Goal: Transaction & Acquisition: Purchase product/service

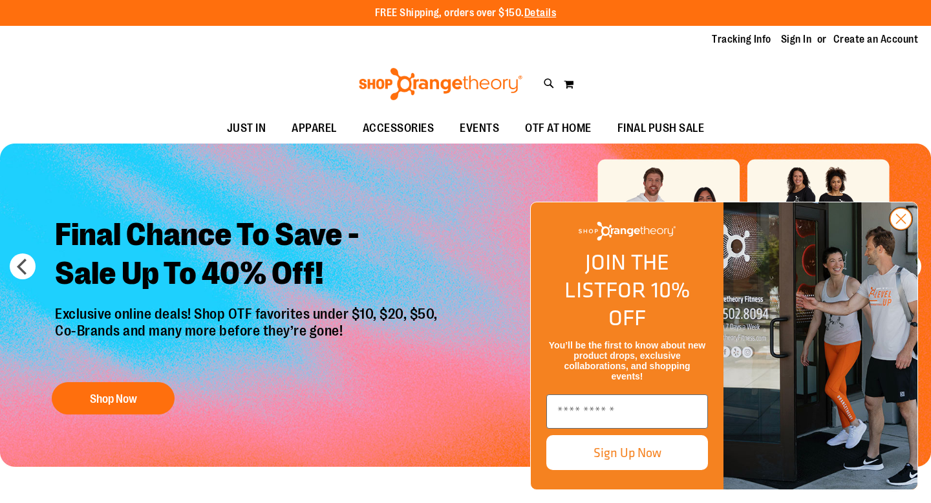
click at [901, 230] on circle "Close dialog" at bounding box center [901, 218] width 21 height 21
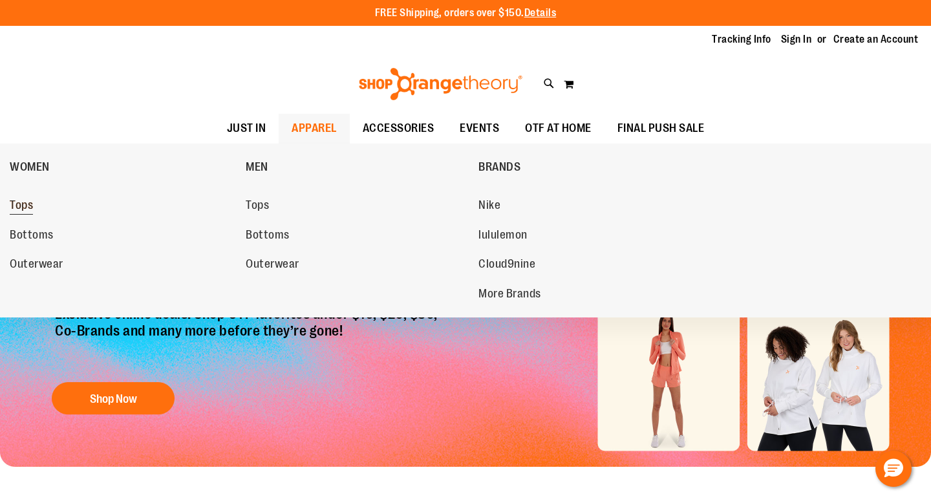
click at [14, 206] on span "Tops" at bounding box center [21, 207] width 23 height 16
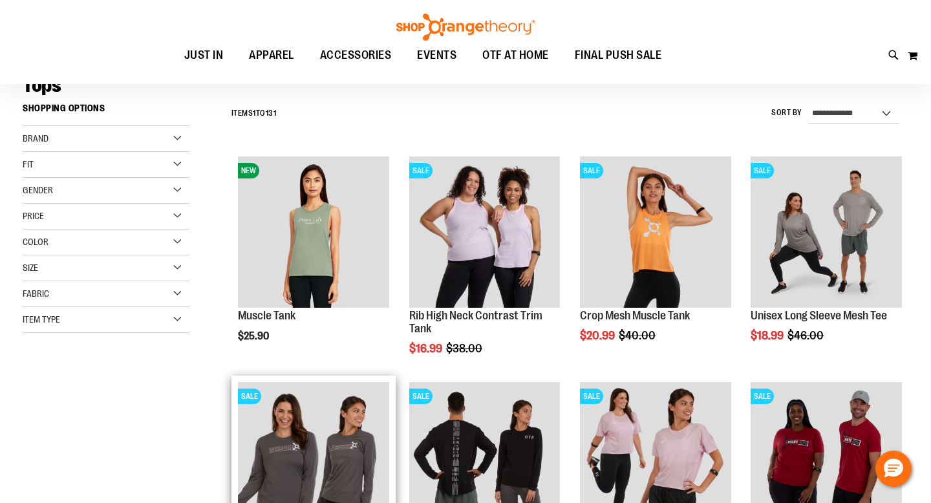
scroll to position [104, 0]
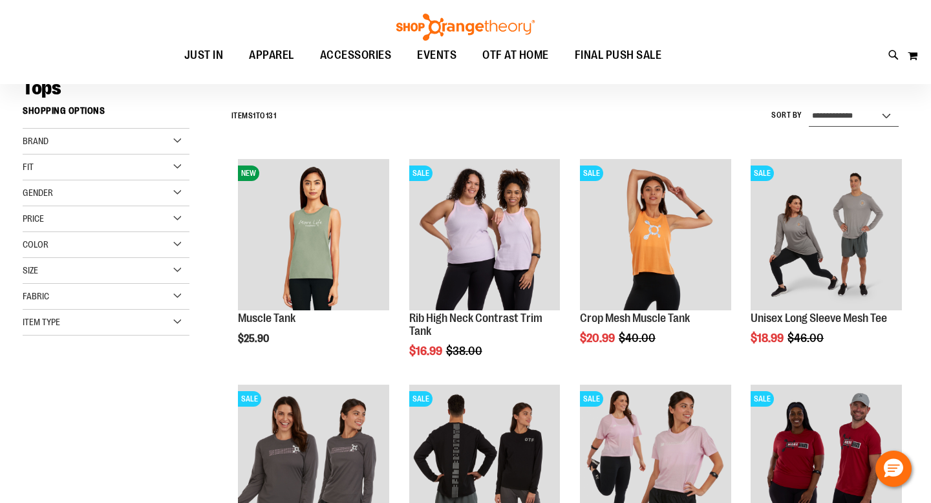
click at [865, 114] on select "**********" at bounding box center [854, 116] width 90 height 21
select select "*********"
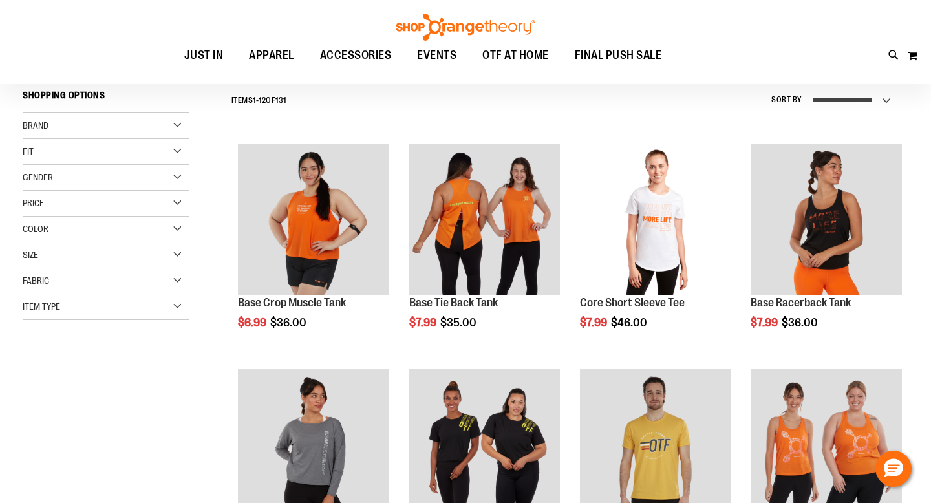
scroll to position [120, 0]
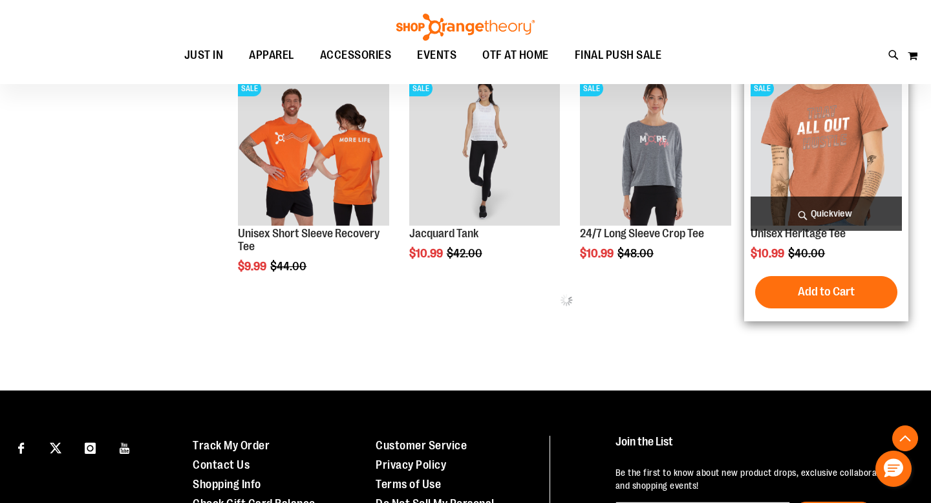
scroll to position [638, 0]
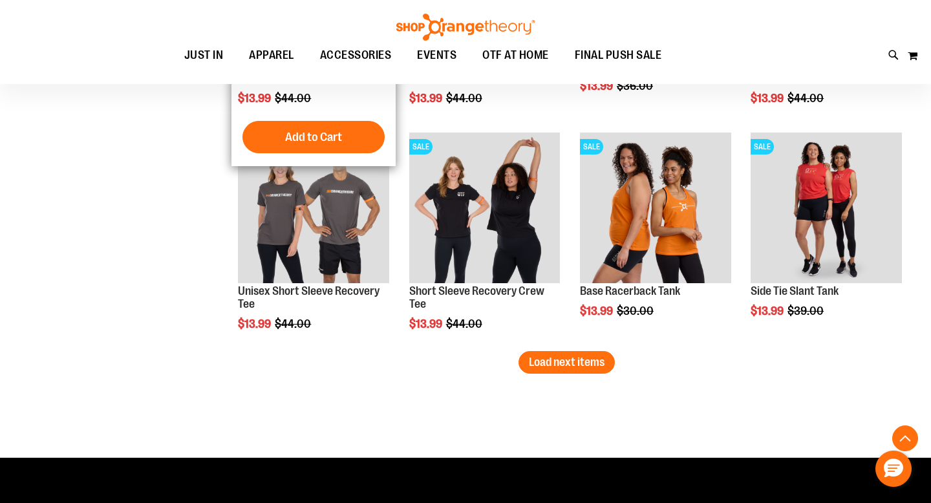
scroll to position [1939, 0]
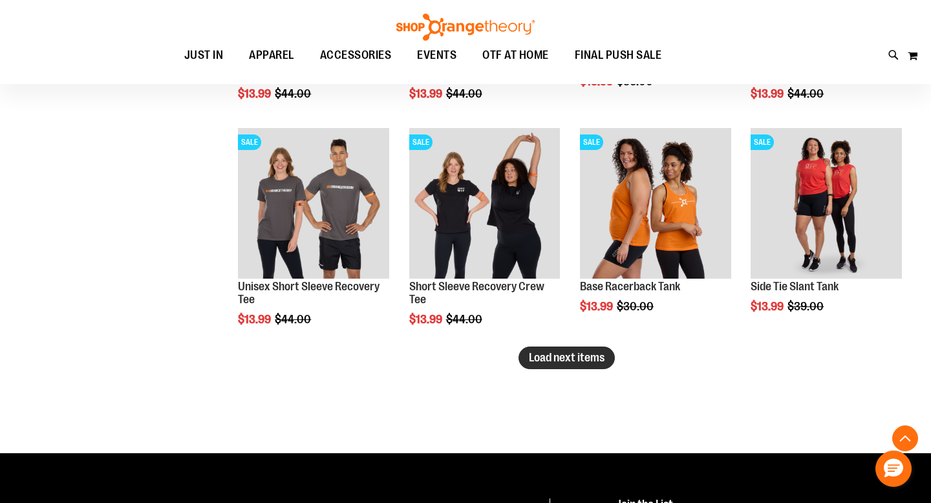
click at [579, 357] on span "Load next items" at bounding box center [567, 357] width 76 height 13
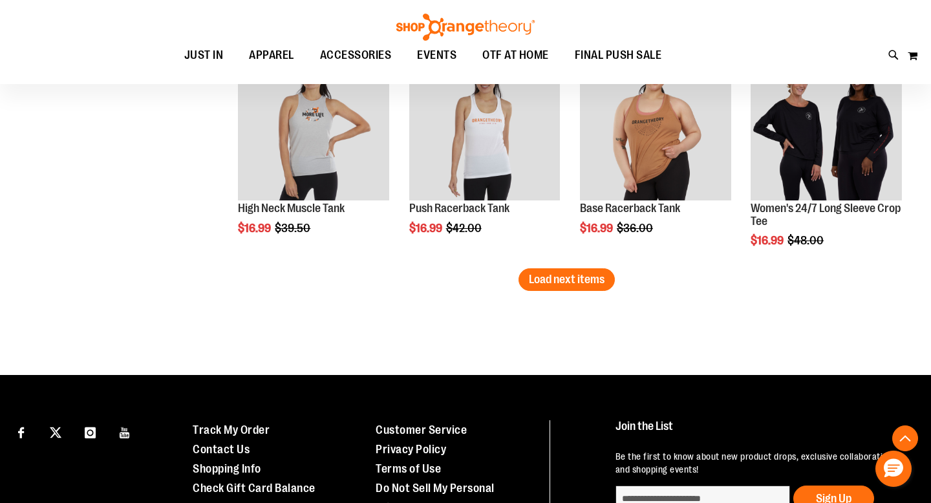
scroll to position [2699, 0]
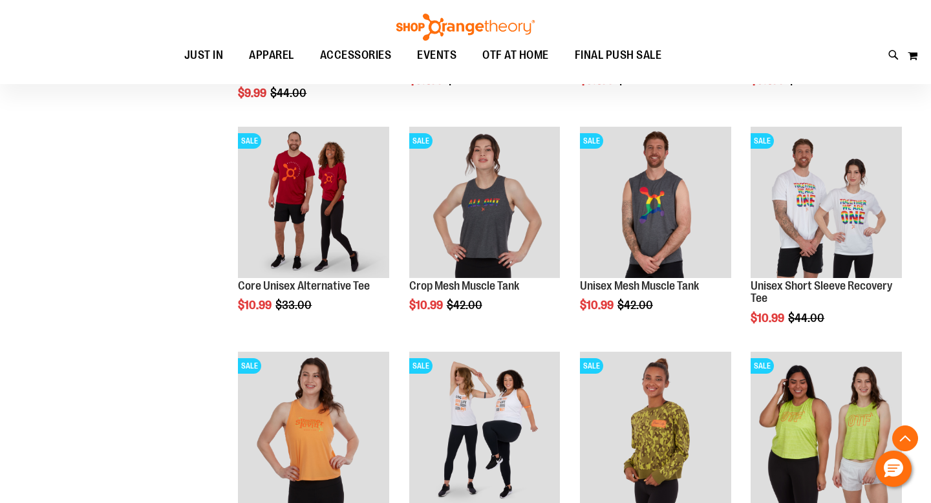
scroll to position [316, 0]
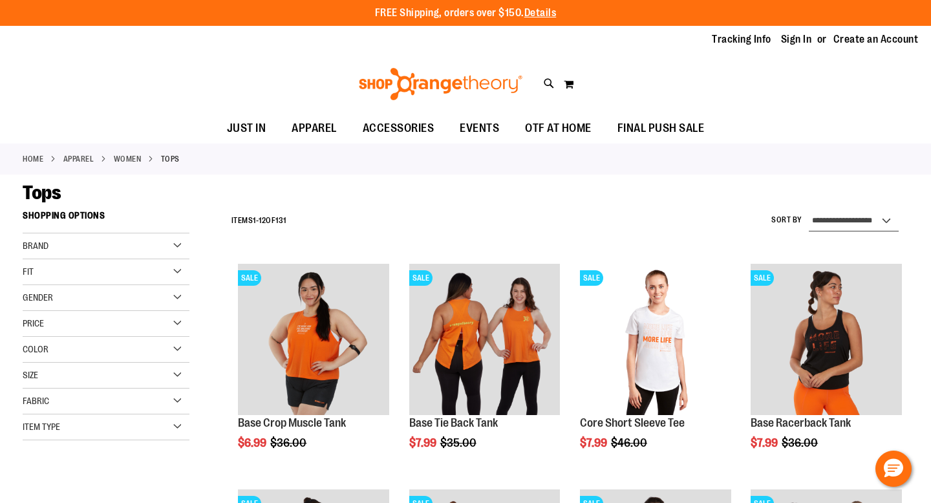
click at [836, 216] on select "**********" at bounding box center [854, 221] width 90 height 21
select select "**********"
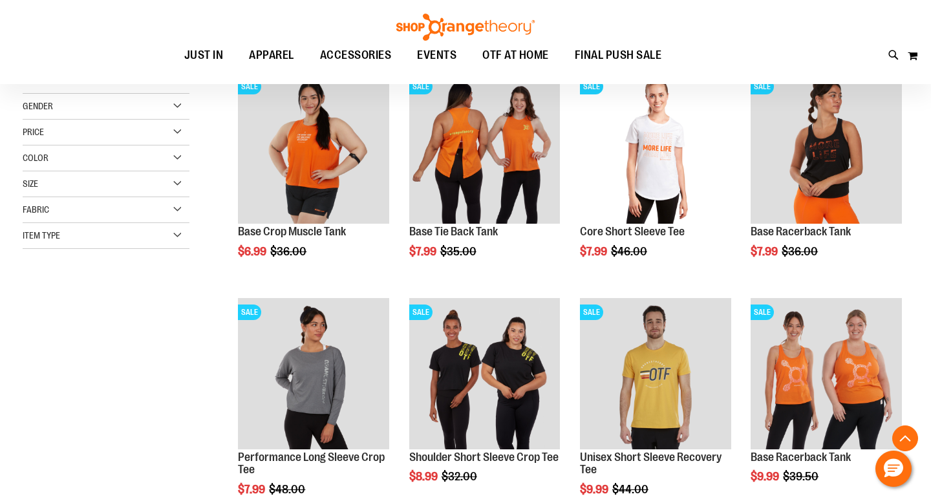
scroll to position [204, 0]
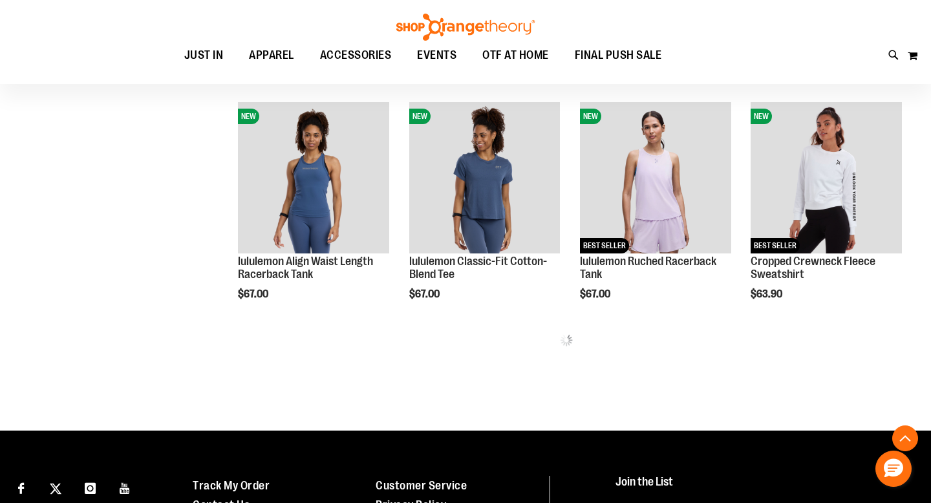
scroll to position [639, 0]
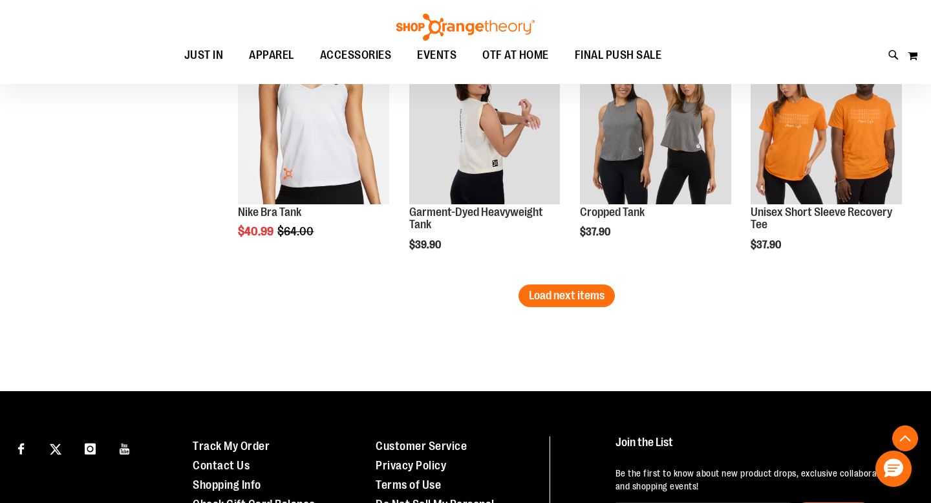
scroll to position [2119, 0]
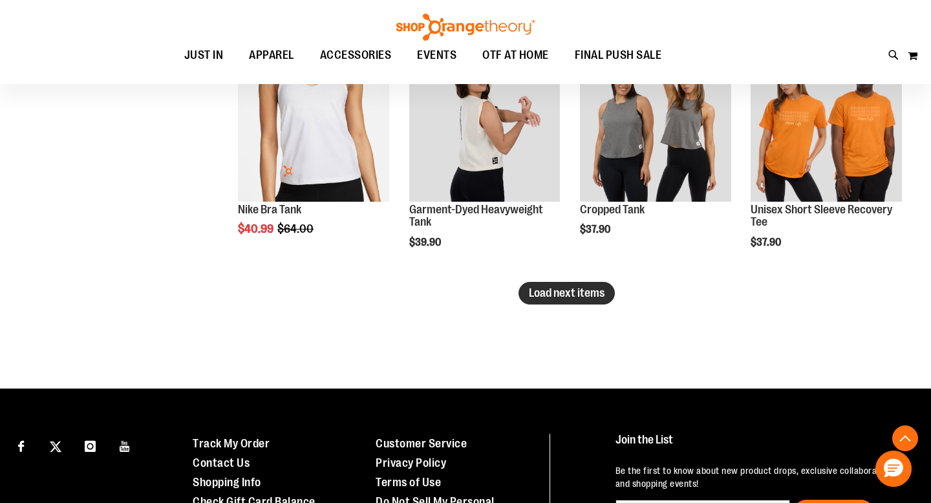
click at [551, 297] on span "Load next items" at bounding box center [567, 293] width 76 height 13
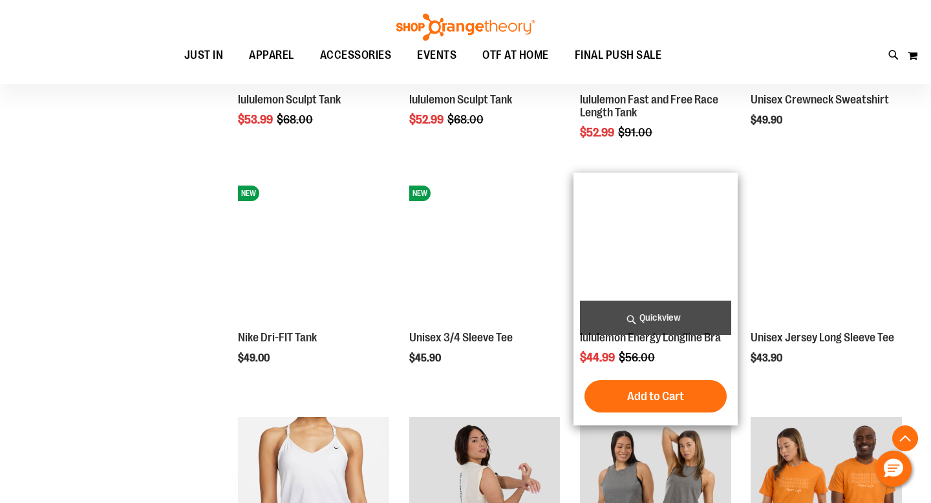
scroll to position [1722, 0]
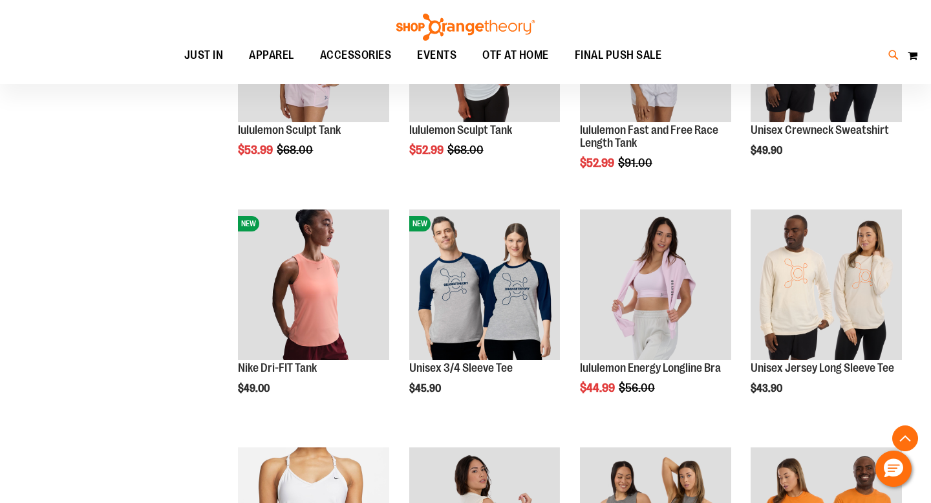
click at [897, 58] on icon at bounding box center [894, 55] width 11 height 15
type input "**********"
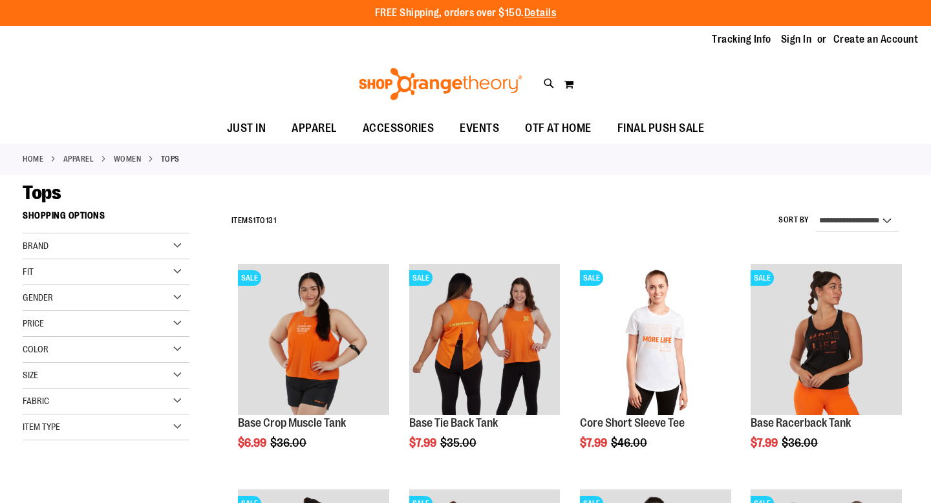
select select "**********"
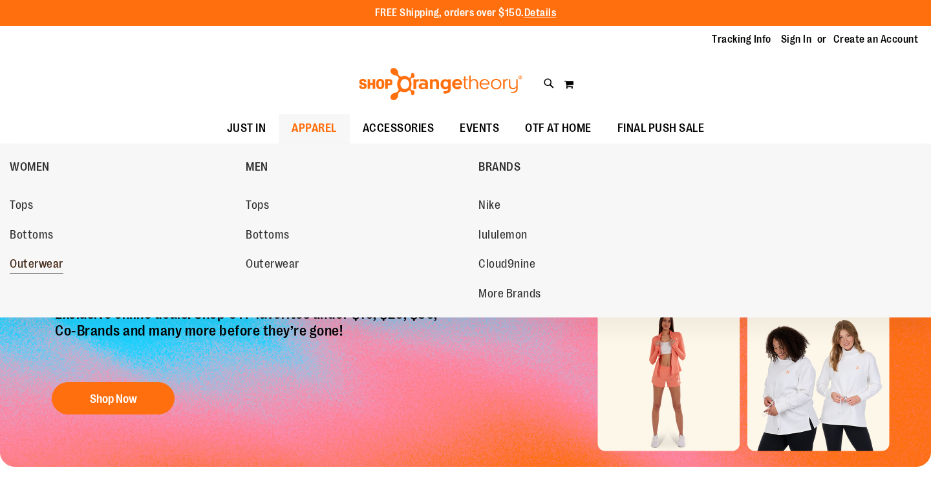
click at [41, 268] on span "Outerwear" at bounding box center [37, 265] width 54 height 16
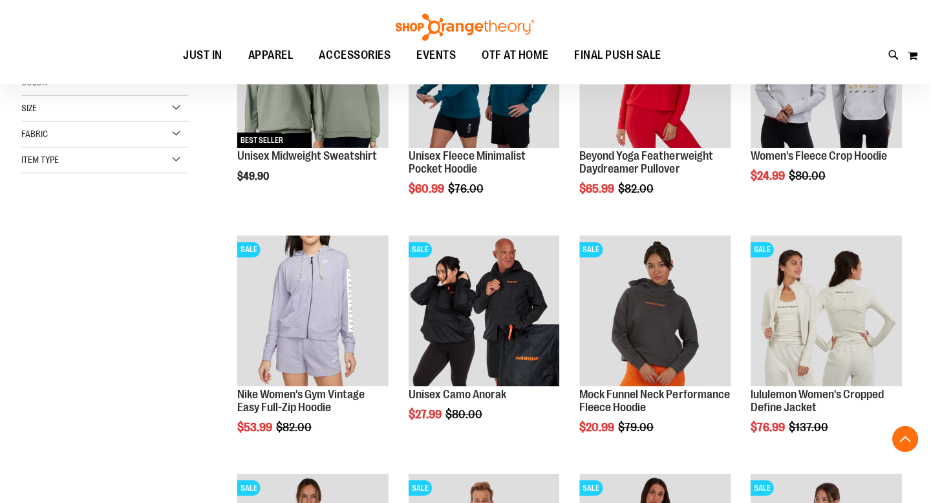
scroll to position [267, 0]
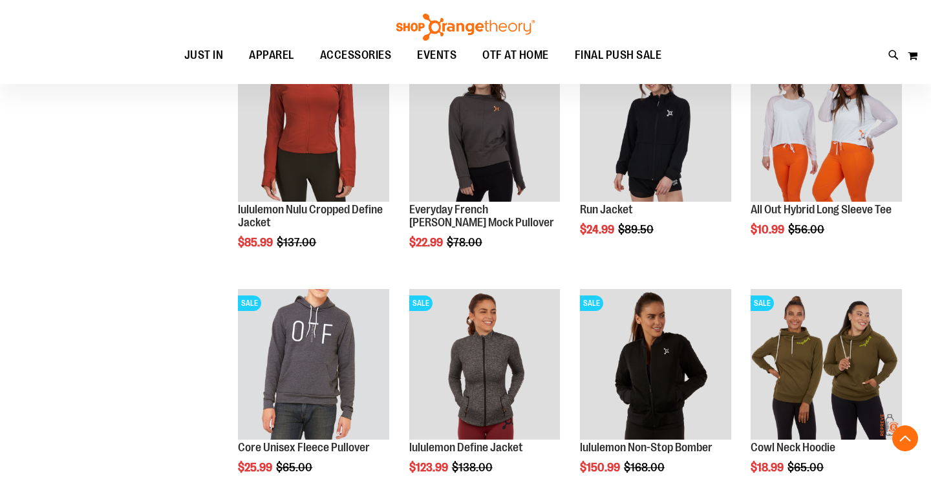
scroll to position [942, 0]
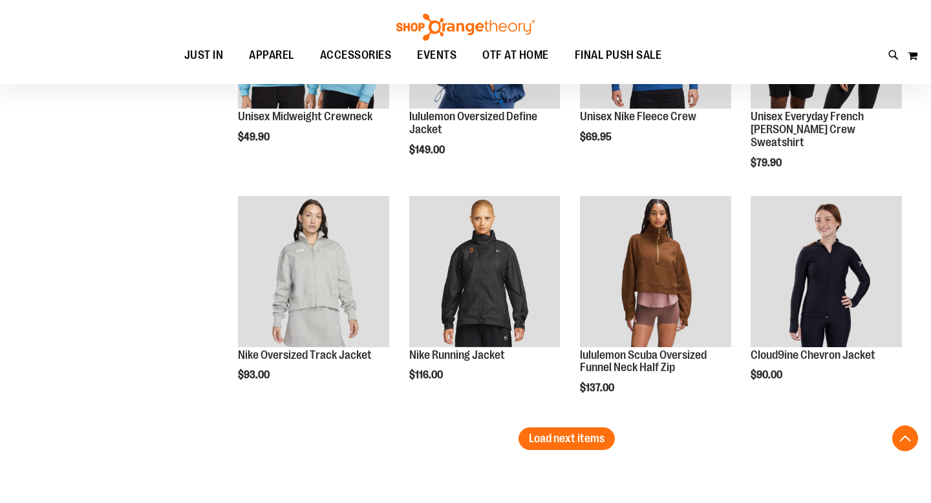
scroll to position [1976, 0]
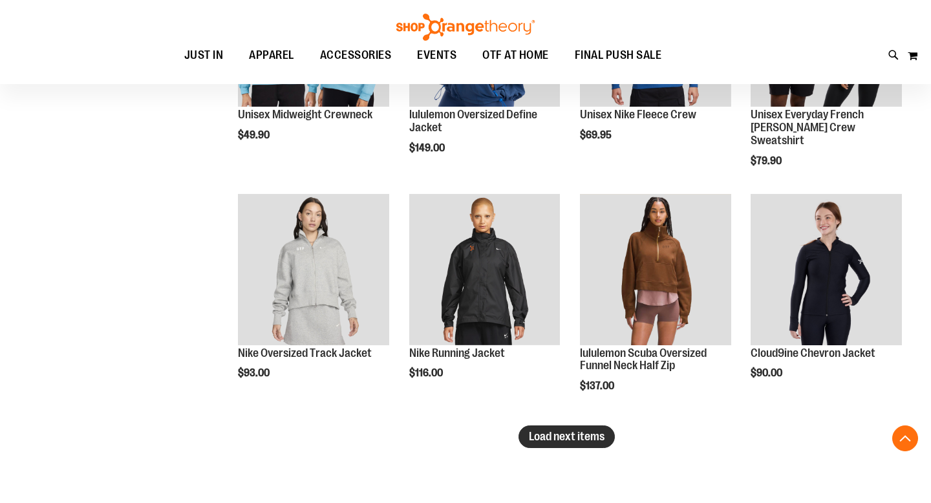
click at [534, 436] on span "Load next items" at bounding box center [567, 436] width 76 height 13
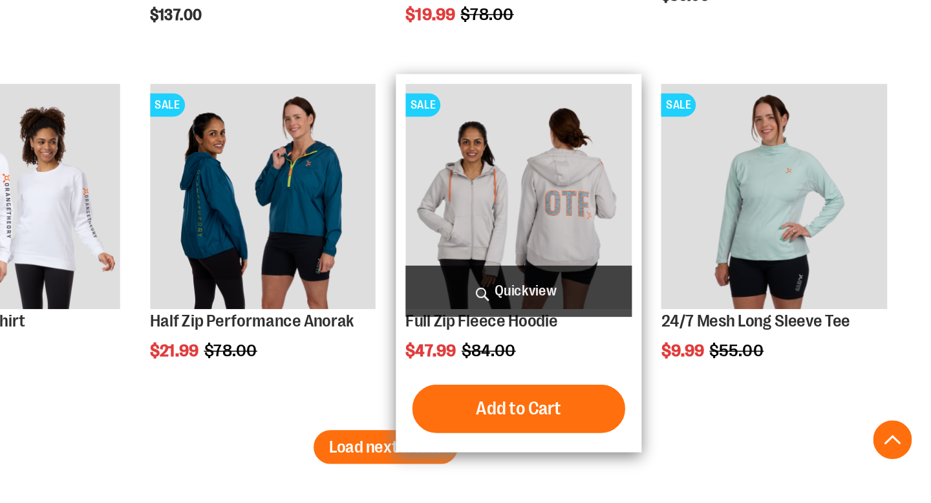
scroll to position [2684, 0]
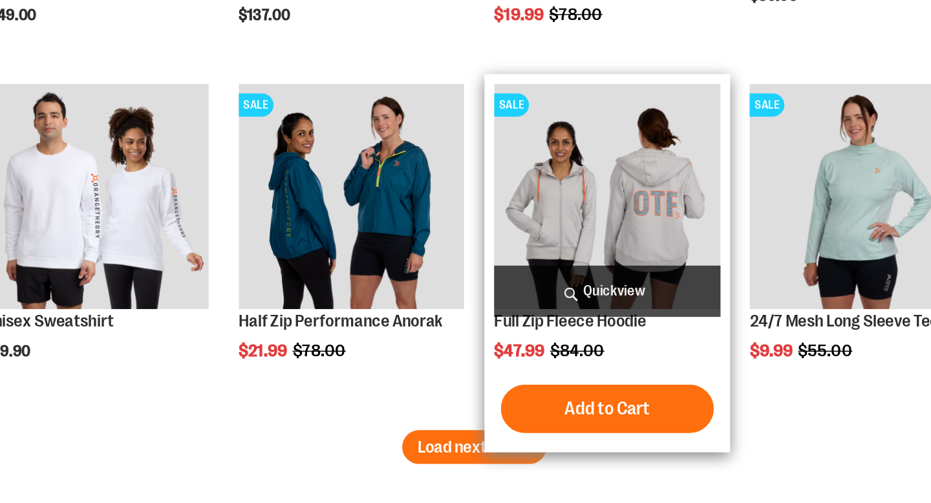
click at [615, 245] on img "product" at bounding box center [655, 276] width 151 height 151
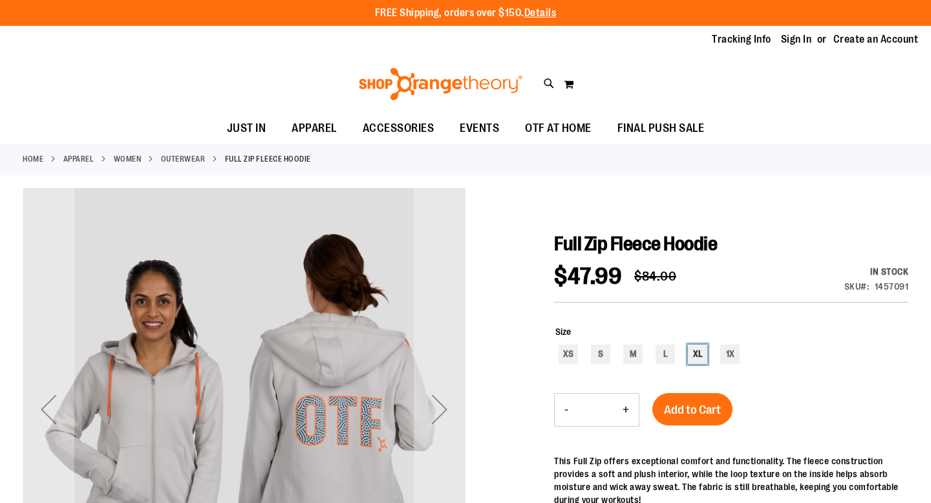
click at [703, 354] on div "XL" at bounding box center [697, 354] width 19 height 19
type input "***"
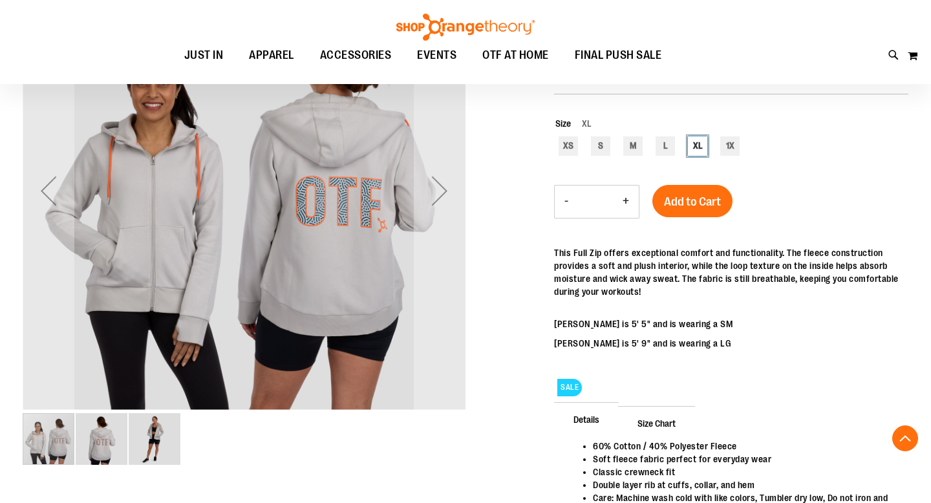
scroll to position [219, 0]
click at [144, 438] on img "image 3 of 3" at bounding box center [155, 439] width 52 height 52
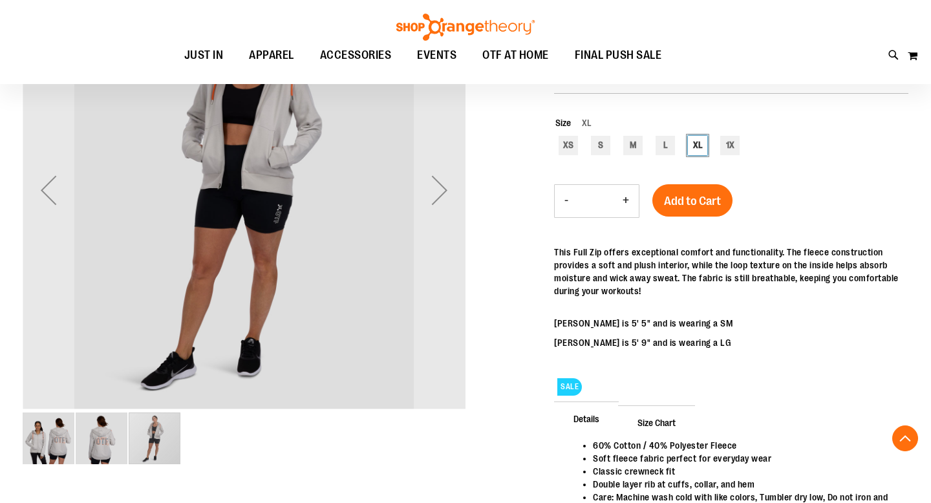
click at [96, 454] on img "image 2 of 3" at bounding box center [102, 439] width 52 height 52
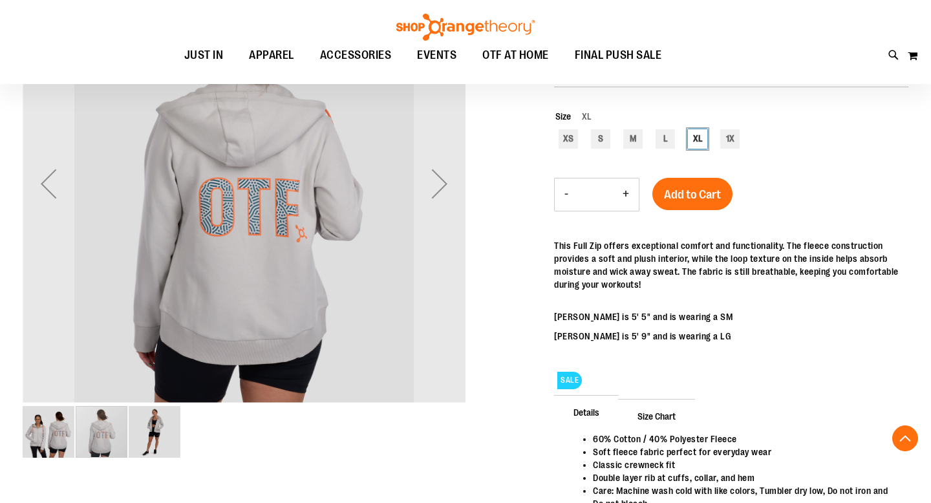
scroll to position [253, 0]
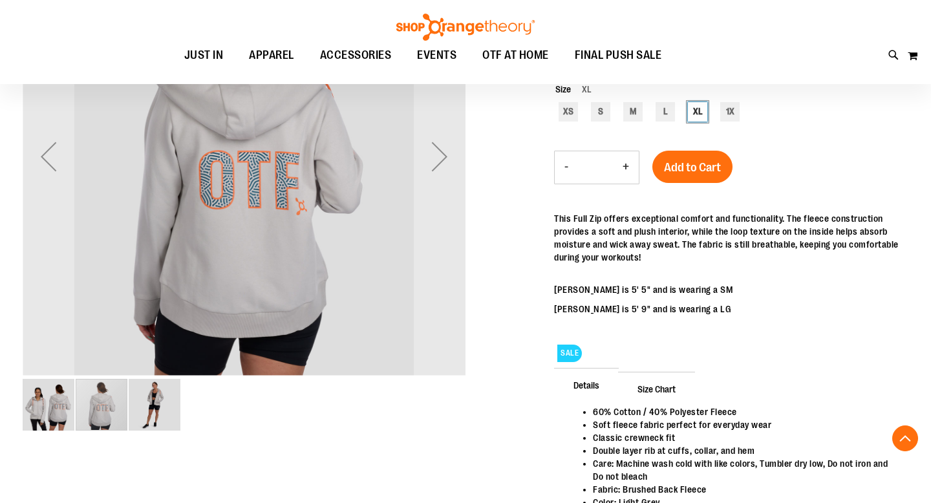
click at [54, 407] on img "image 1 of 3" at bounding box center [49, 405] width 52 height 52
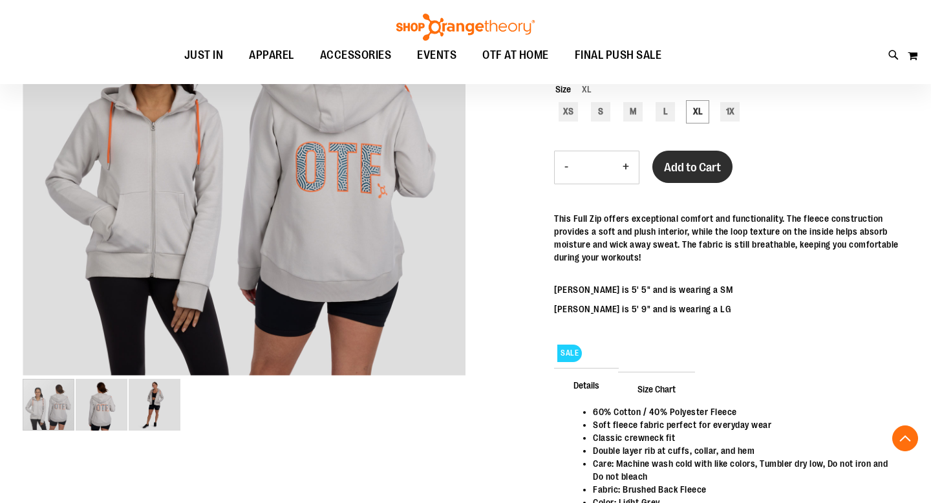
click at [668, 160] on span "Add to Cart" at bounding box center [692, 167] width 57 height 14
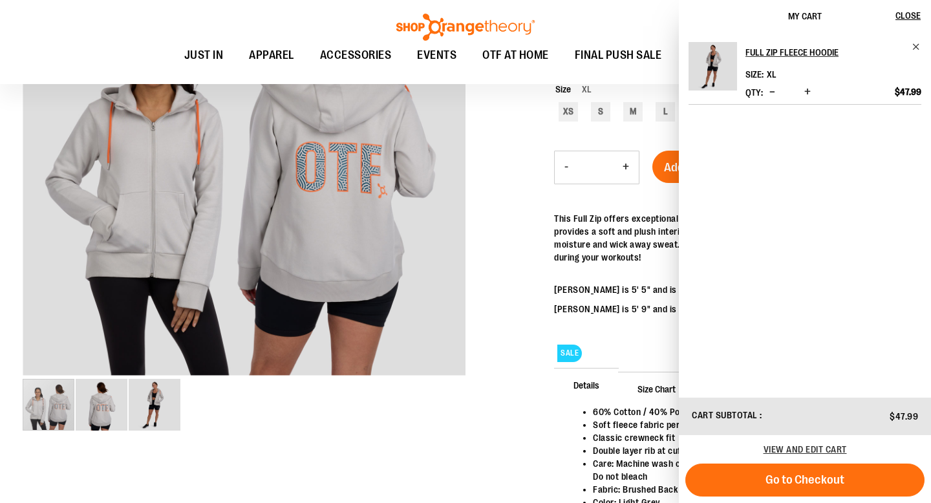
click at [470, 441] on div at bounding box center [466, 248] width 886 height 627
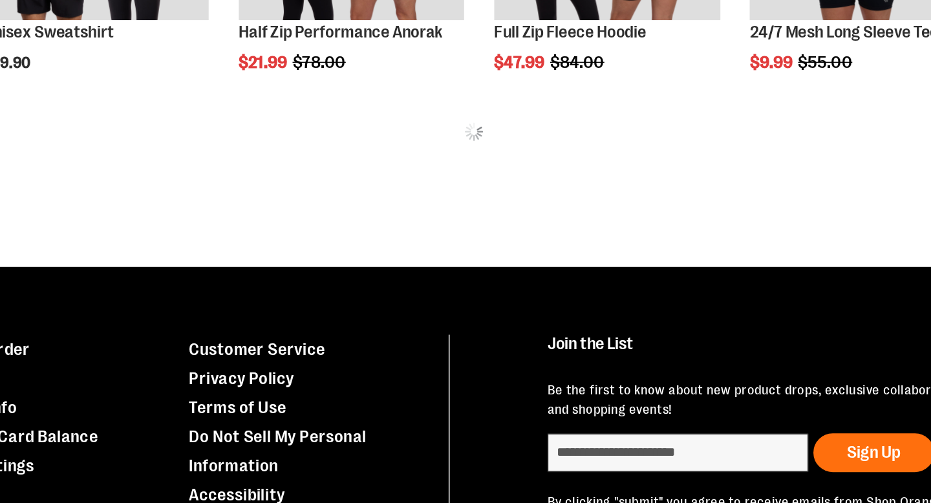
scroll to position [574, 0]
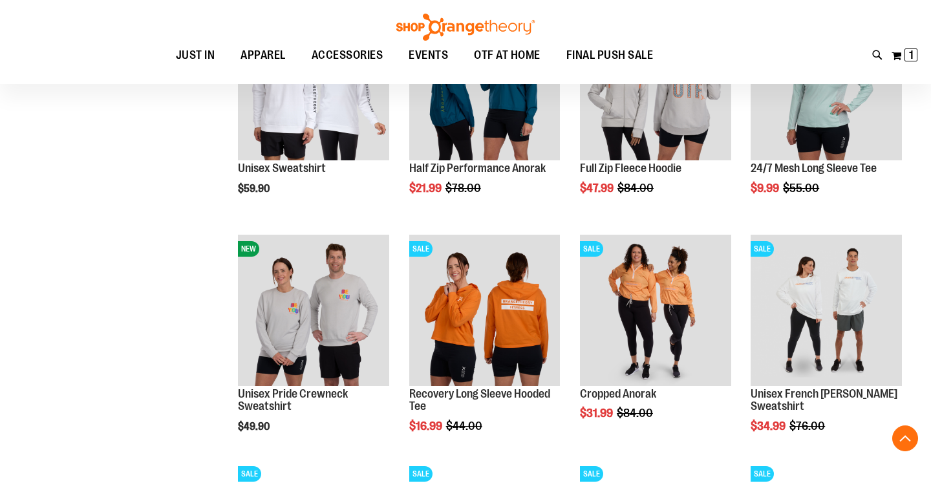
scroll to position [595, 0]
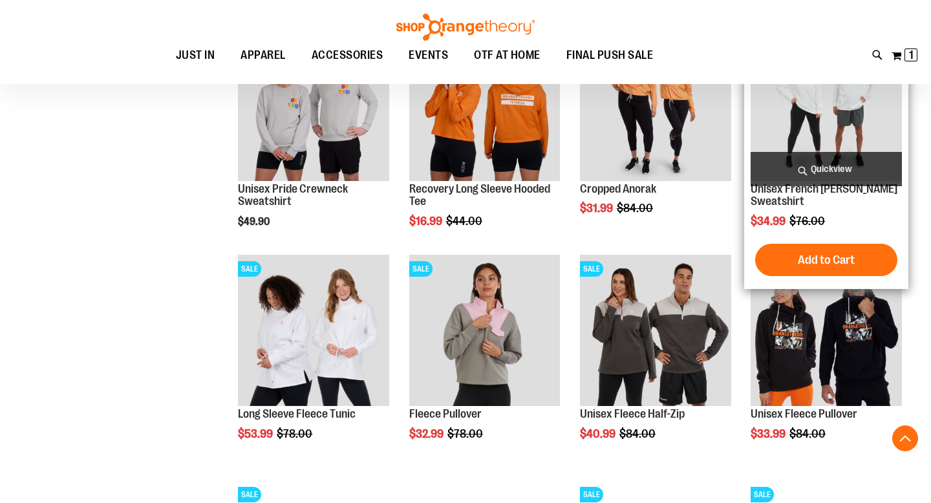
scroll to position [802, 0]
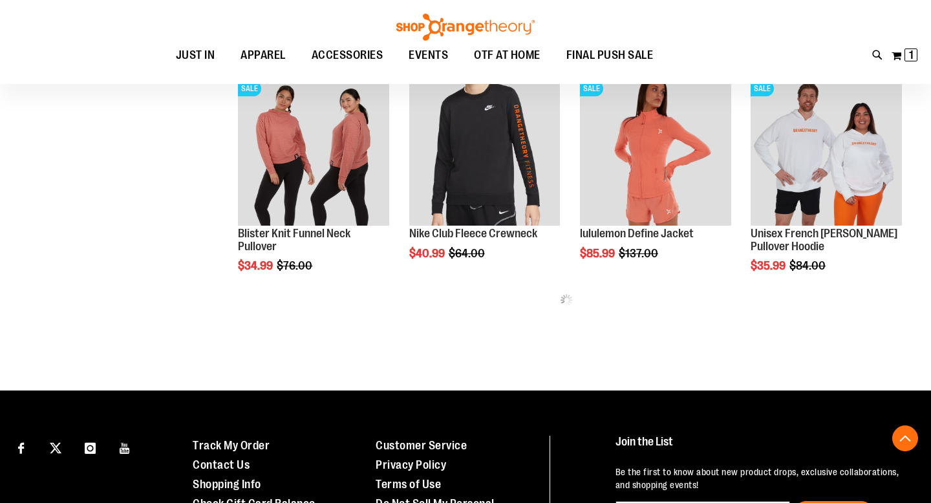
scroll to position [1208, 0]
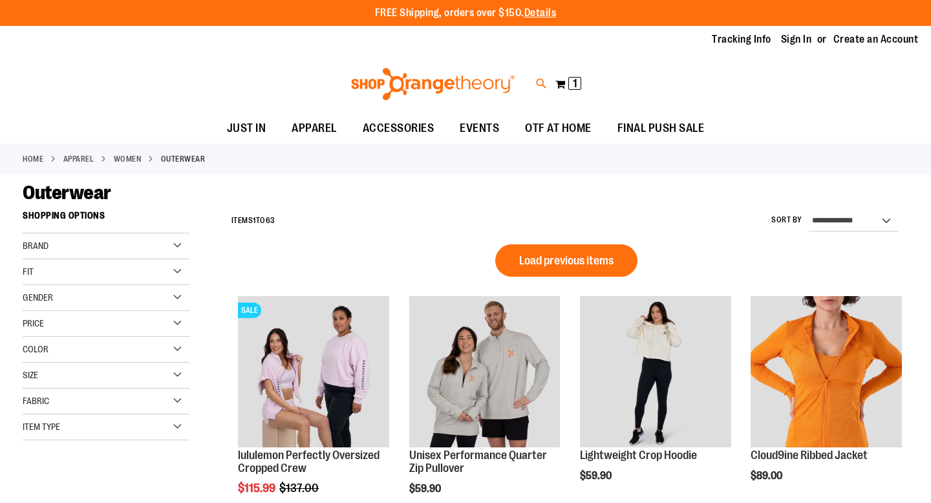
click at [539, 83] on icon at bounding box center [541, 83] width 11 height 15
click at [171, 74] on input "Search" at bounding box center [465, 73] width 737 height 43
type input "****"
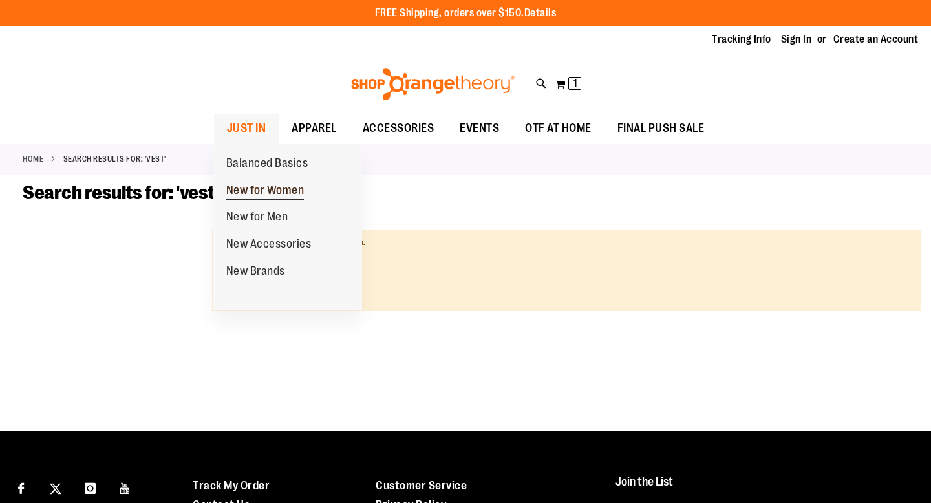
click at [238, 187] on span "New for Women" at bounding box center [265, 192] width 78 height 16
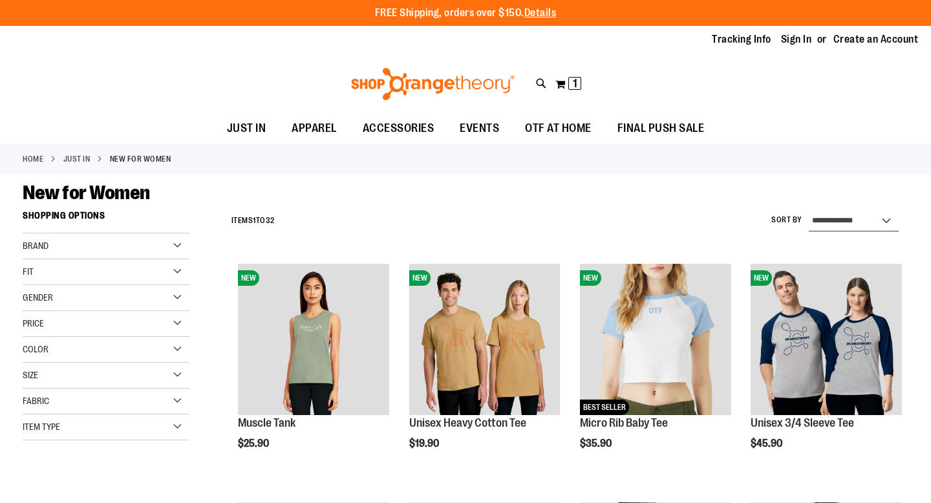
click at [815, 222] on select "**********" at bounding box center [854, 221] width 90 height 21
select select "**********"
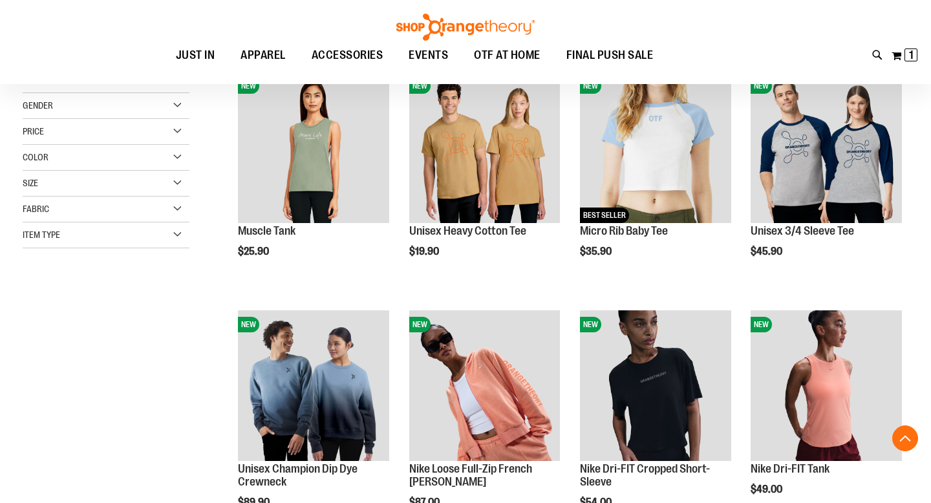
scroll to position [204, 0]
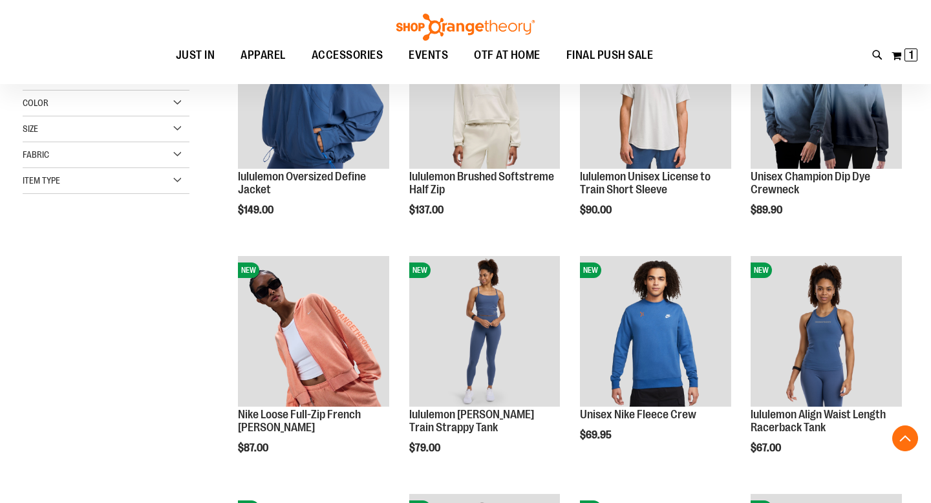
scroll to position [248, 0]
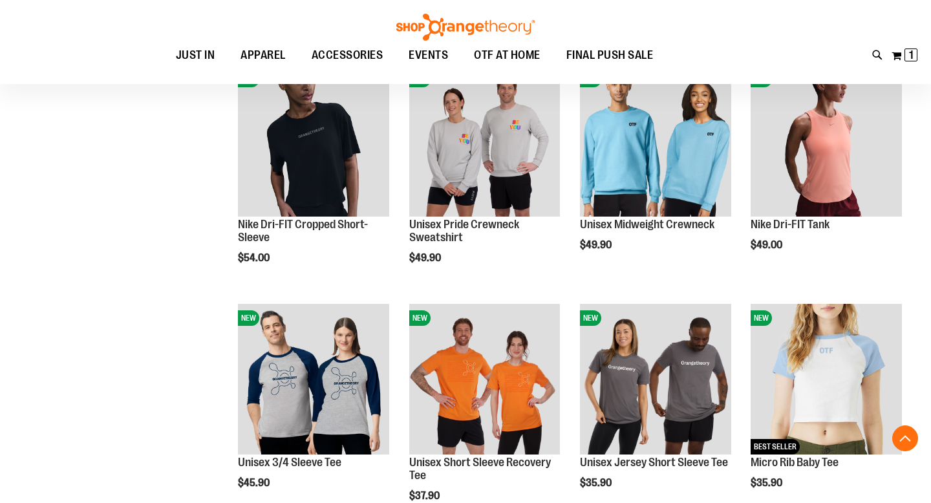
scroll to position [915, 0]
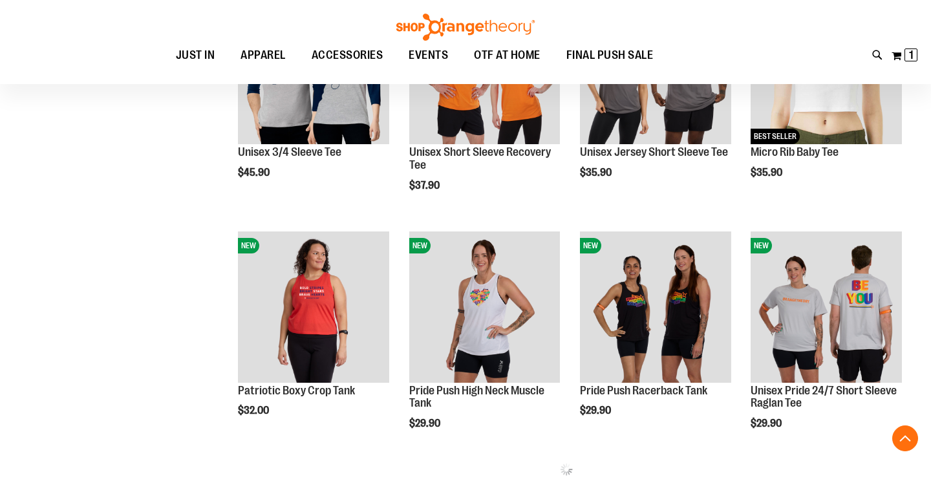
scroll to position [1225, 0]
